Goal: Task Accomplishment & Management: Manage account settings

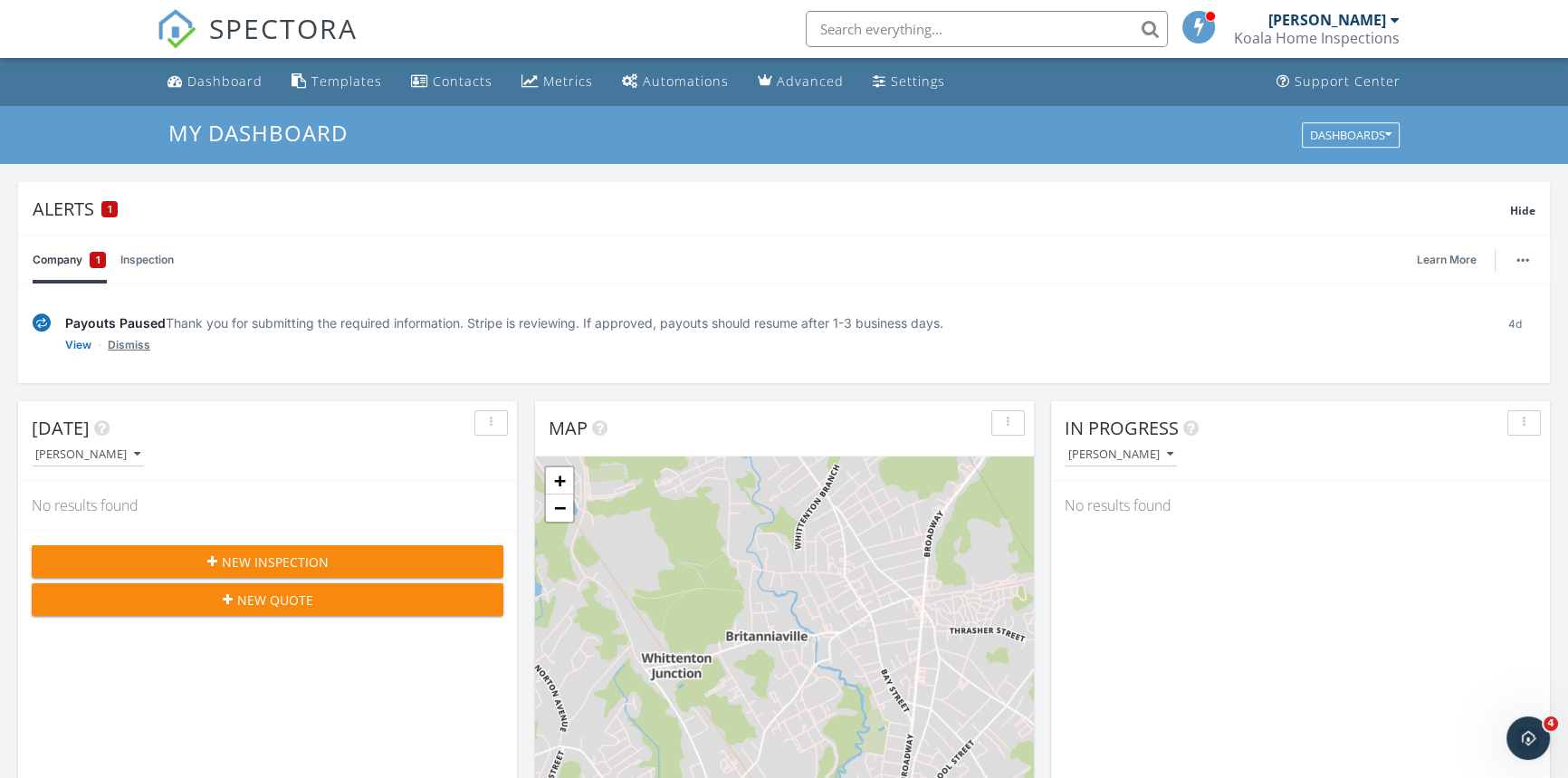
click at [133, 341] on link "Dismiss" at bounding box center [128, 345] width 42 height 18
click at [50, 251] on link "Company 1" at bounding box center [70, 260] width 73 height 47
click at [102, 351] on link "Restore Alert" at bounding box center [99, 345] width 69 height 18
click at [1425, 246] on div "Learn More" at bounding box center [1475, 260] width 118 height 47
click at [1450, 260] on link "Learn More" at bounding box center [1451, 260] width 71 height 18
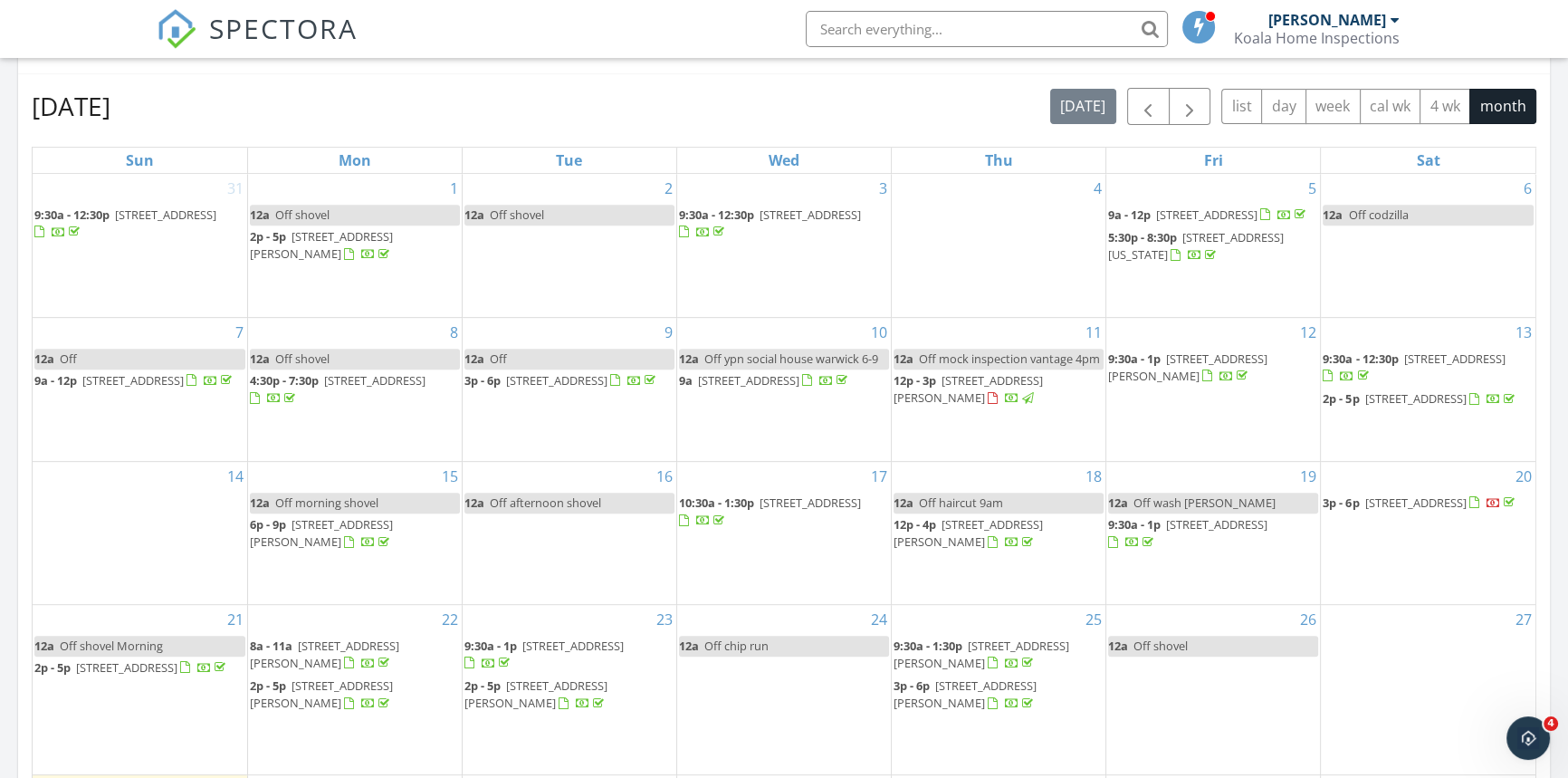
scroll to position [1151, 0]
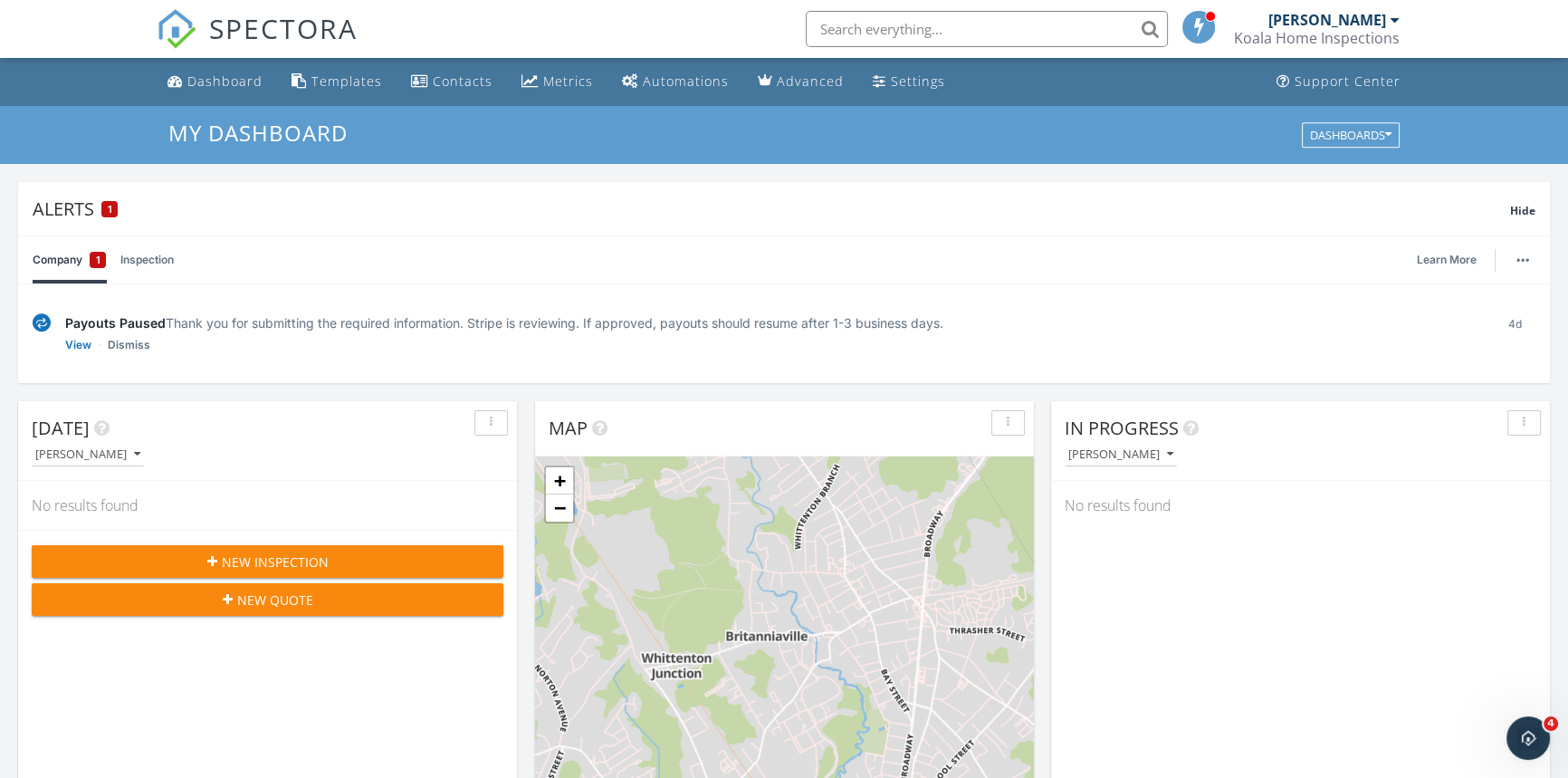
click at [1324, 47] on div "[PERSON_NAME] Koala Home Inspections" at bounding box center [1317, 28] width 166 height 58
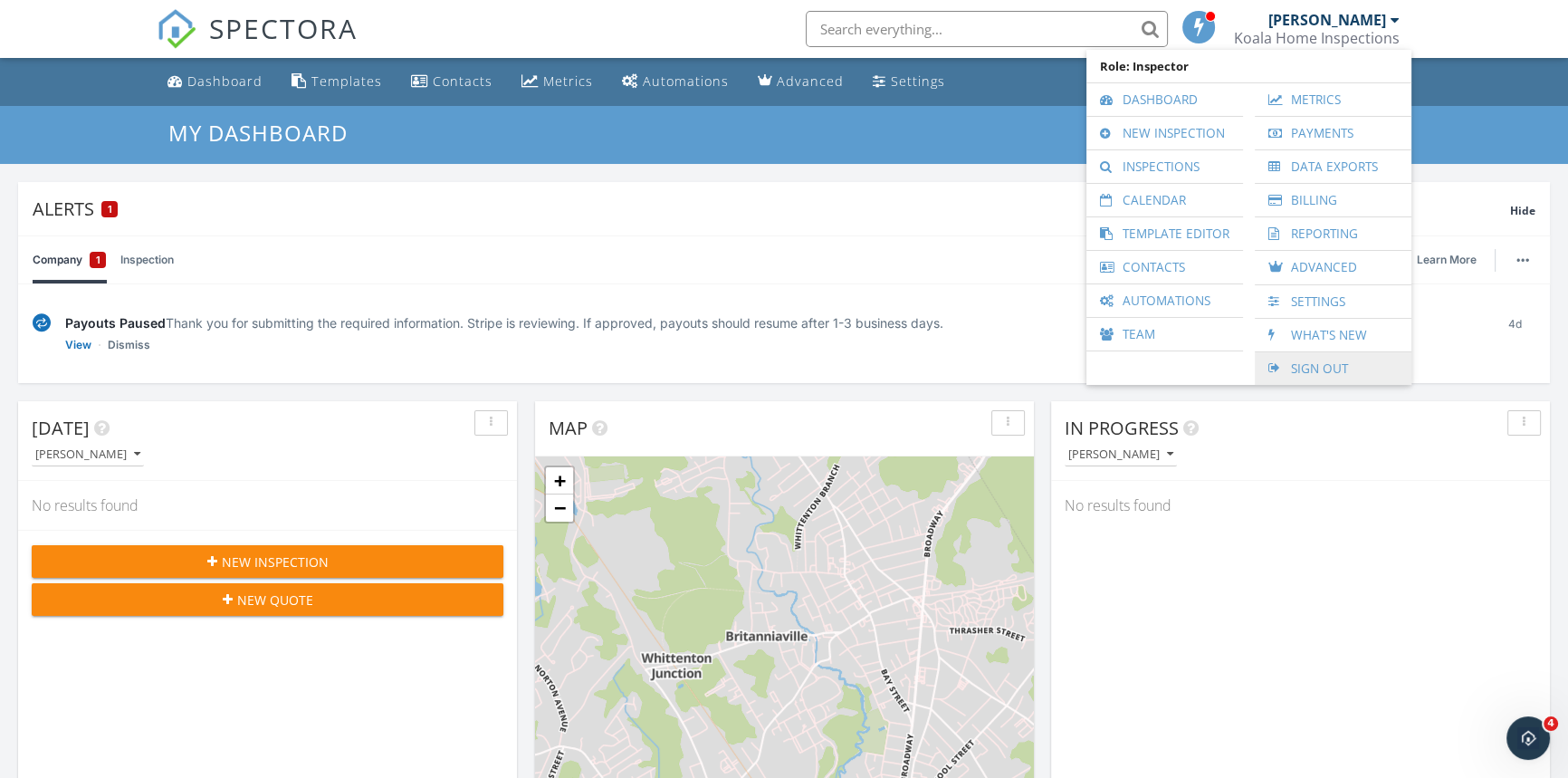
click at [1345, 362] on link "Sign Out" at bounding box center [1332, 369] width 139 height 33
